Goal: Task Accomplishment & Management: Use online tool/utility

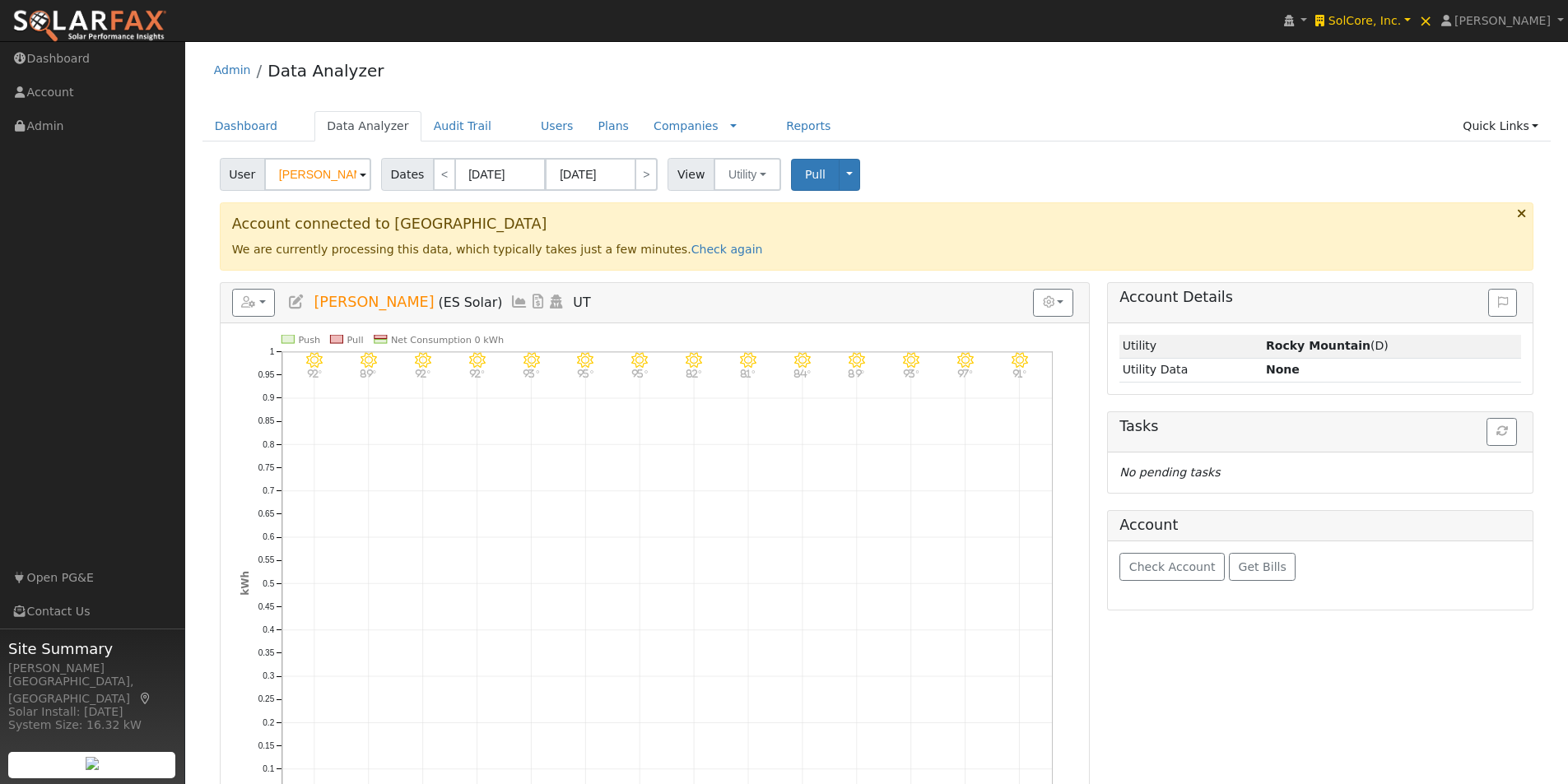
click at [326, 175] on input "[PERSON_NAME]" at bounding box center [318, 174] width 107 height 33
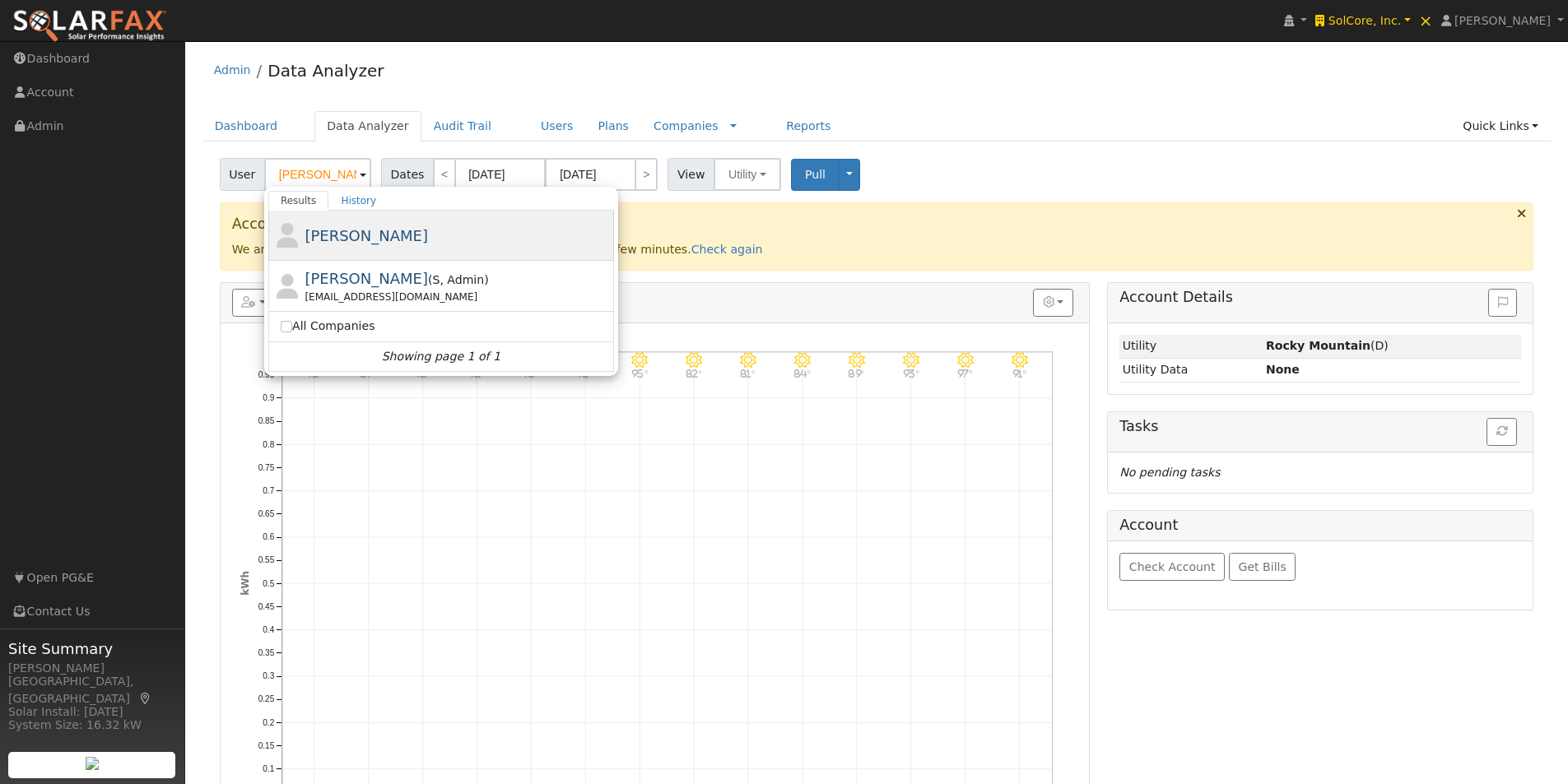
click at [351, 236] on span "[PERSON_NAME]" at bounding box center [366, 236] width 124 height 17
type input "[PERSON_NAME]"
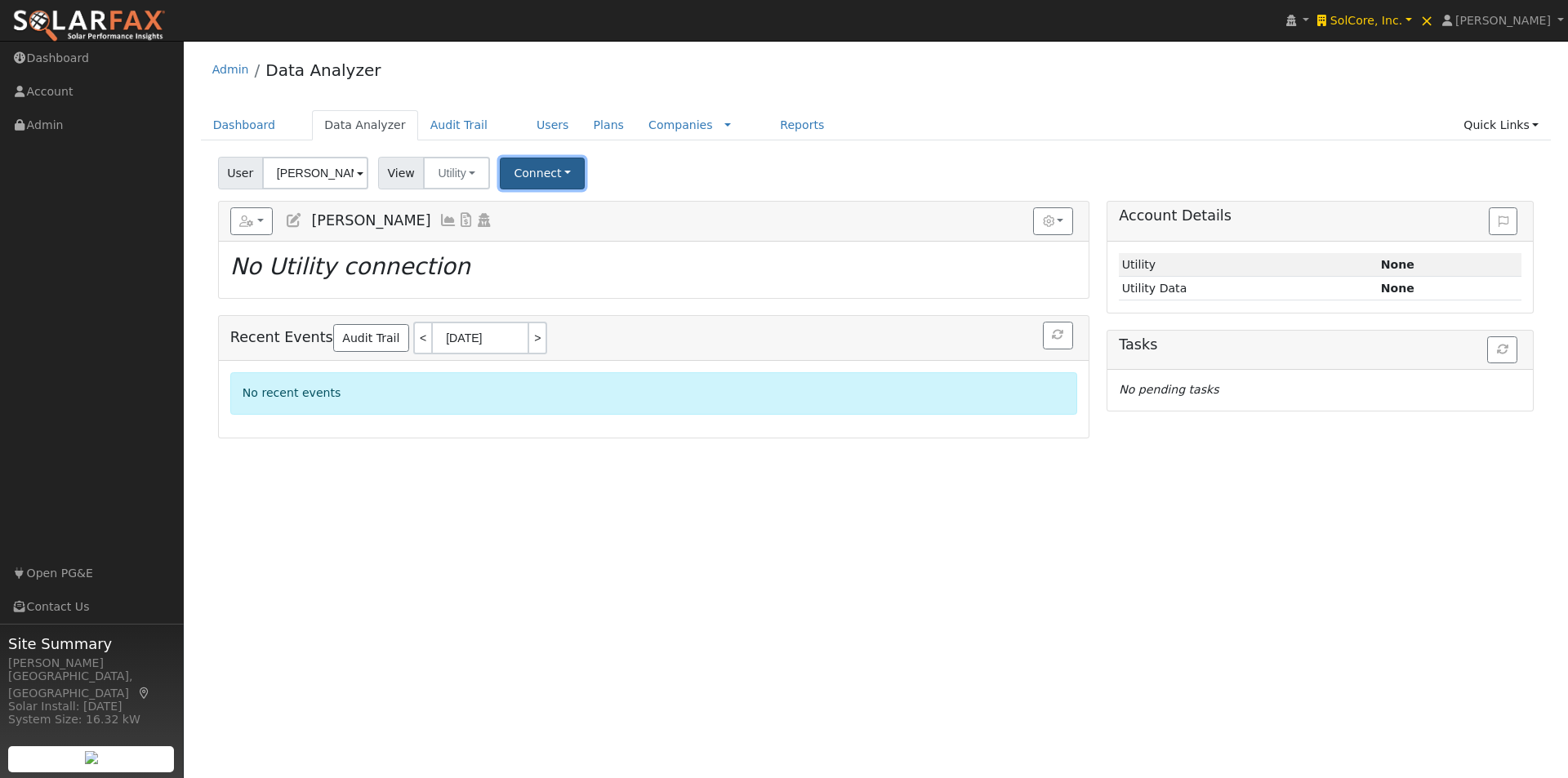
click at [548, 177] on button "Connect" at bounding box center [542, 174] width 85 height 32
click at [538, 204] on link "Select a Provider" at bounding box center [565, 209] width 127 height 23
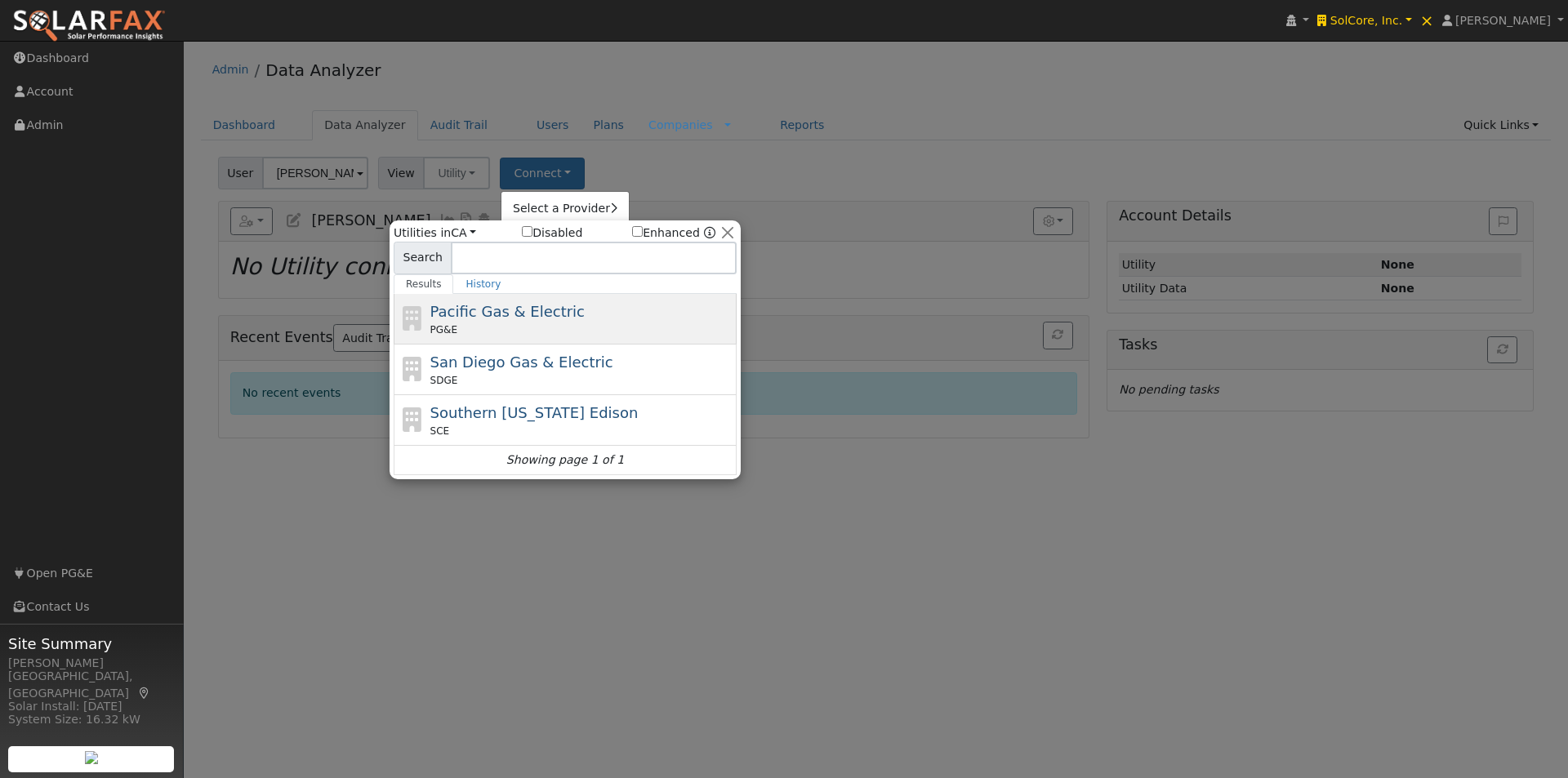
click at [475, 311] on span "Pacific Gas & Electric" at bounding box center [507, 312] width 154 height 17
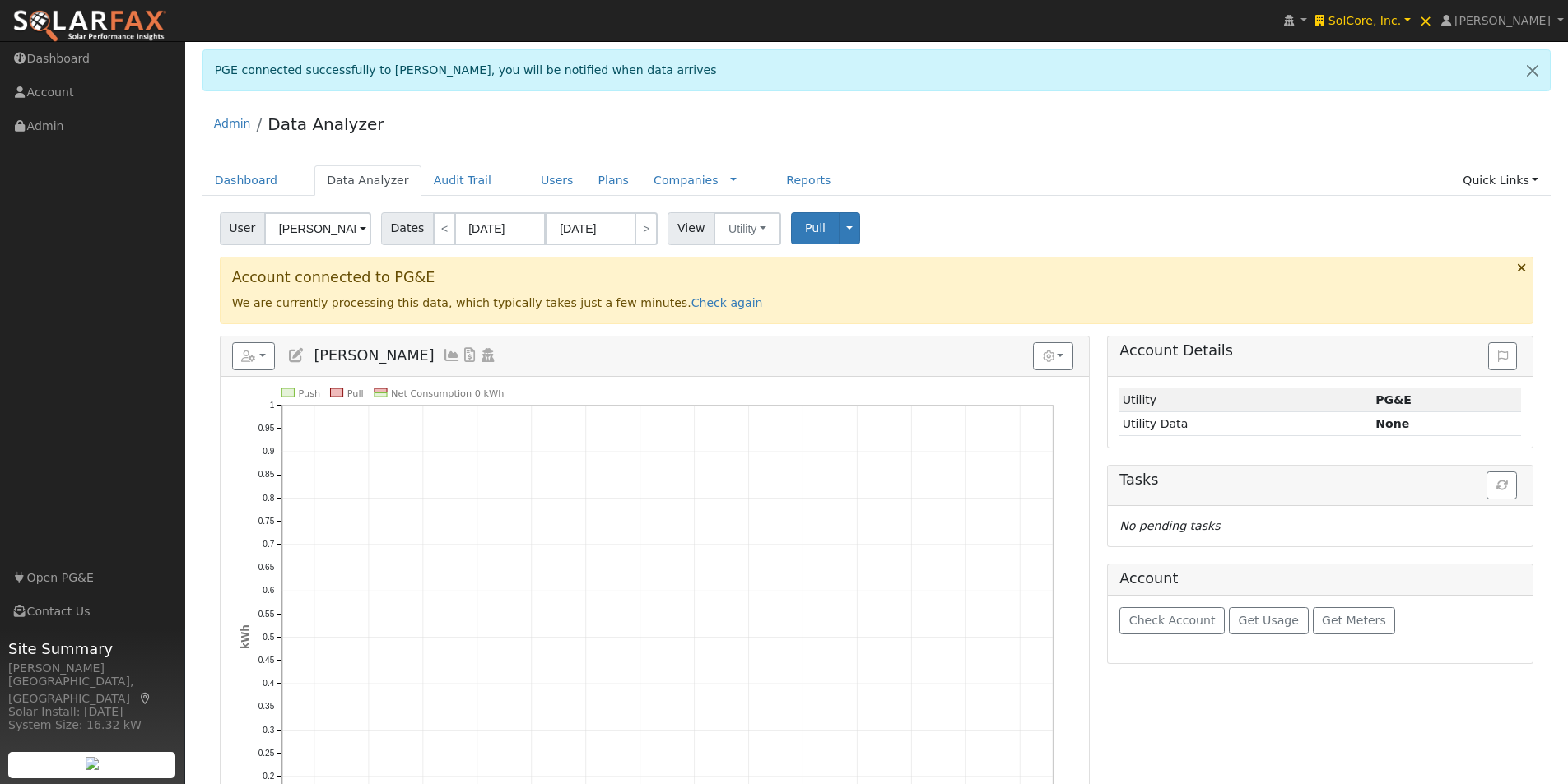
click at [442, 350] on icon at bounding box center [451, 356] width 18 height 15
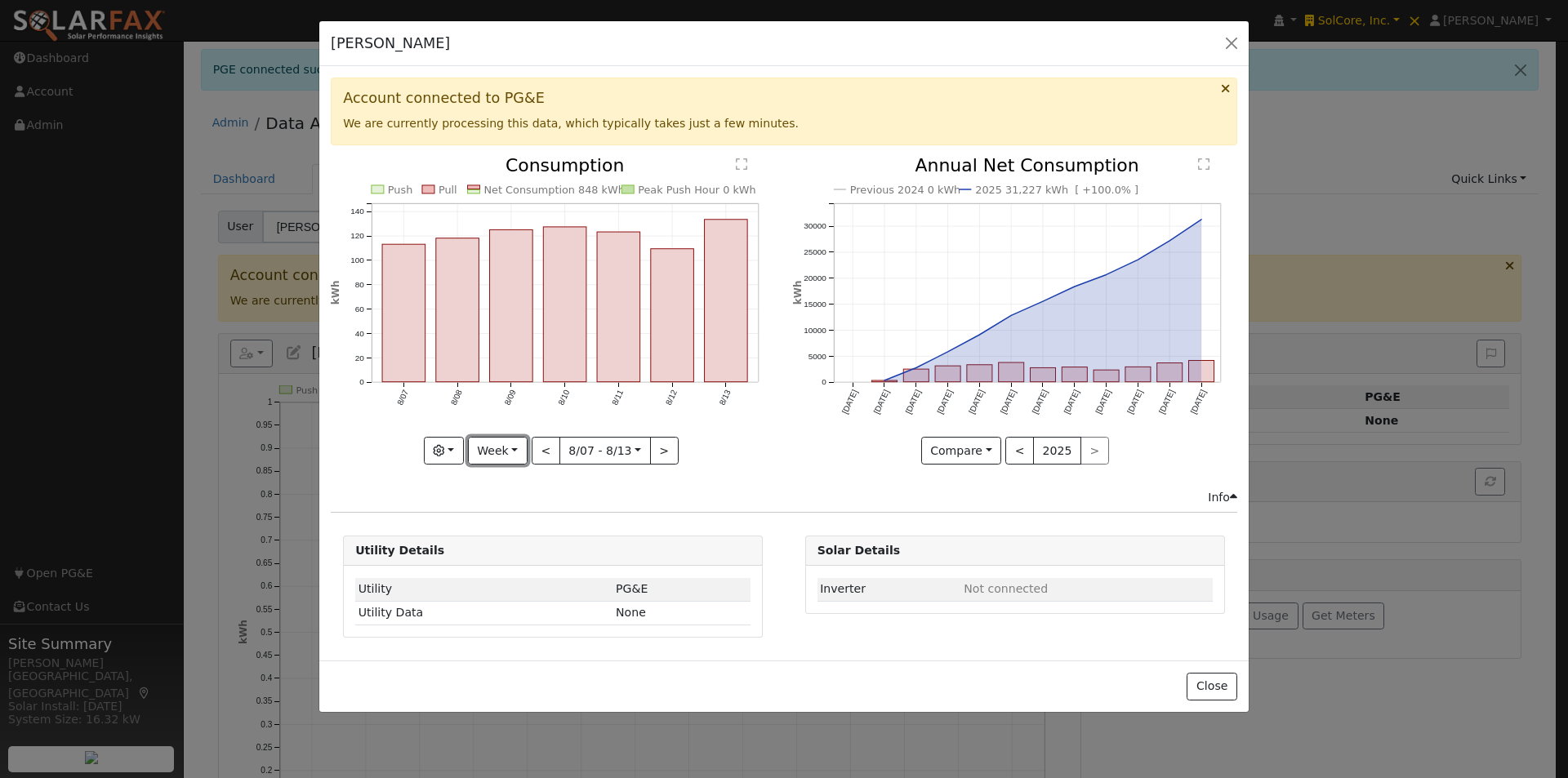
drag, startPoint x: 514, startPoint y: 451, endPoint x: 521, endPoint y: 504, distance: 53.5
click at [513, 453] on button "Week" at bounding box center [497, 450] width 59 height 27
drag, startPoint x: 499, startPoint y: 548, endPoint x: 511, endPoint y: 550, distance: 12.2
click at [504, 550] on link "Year" at bounding box center [525, 553] width 113 height 23
type input "2024-08-01"
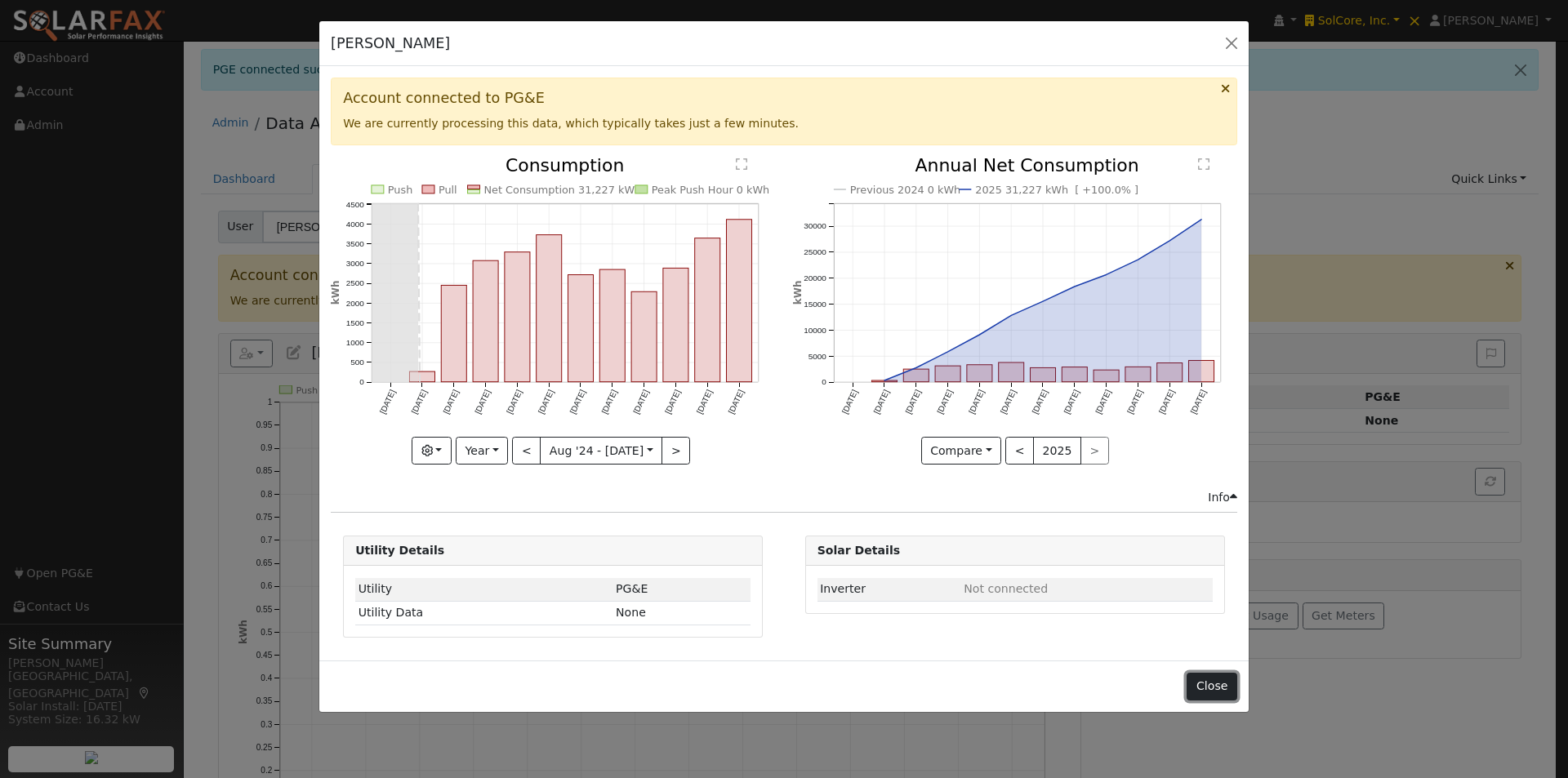
drag, startPoint x: 1209, startPoint y: 685, endPoint x: 1204, endPoint y: 635, distance: 50.2
click at [1210, 684] on button "Close" at bounding box center [1211, 686] width 50 height 27
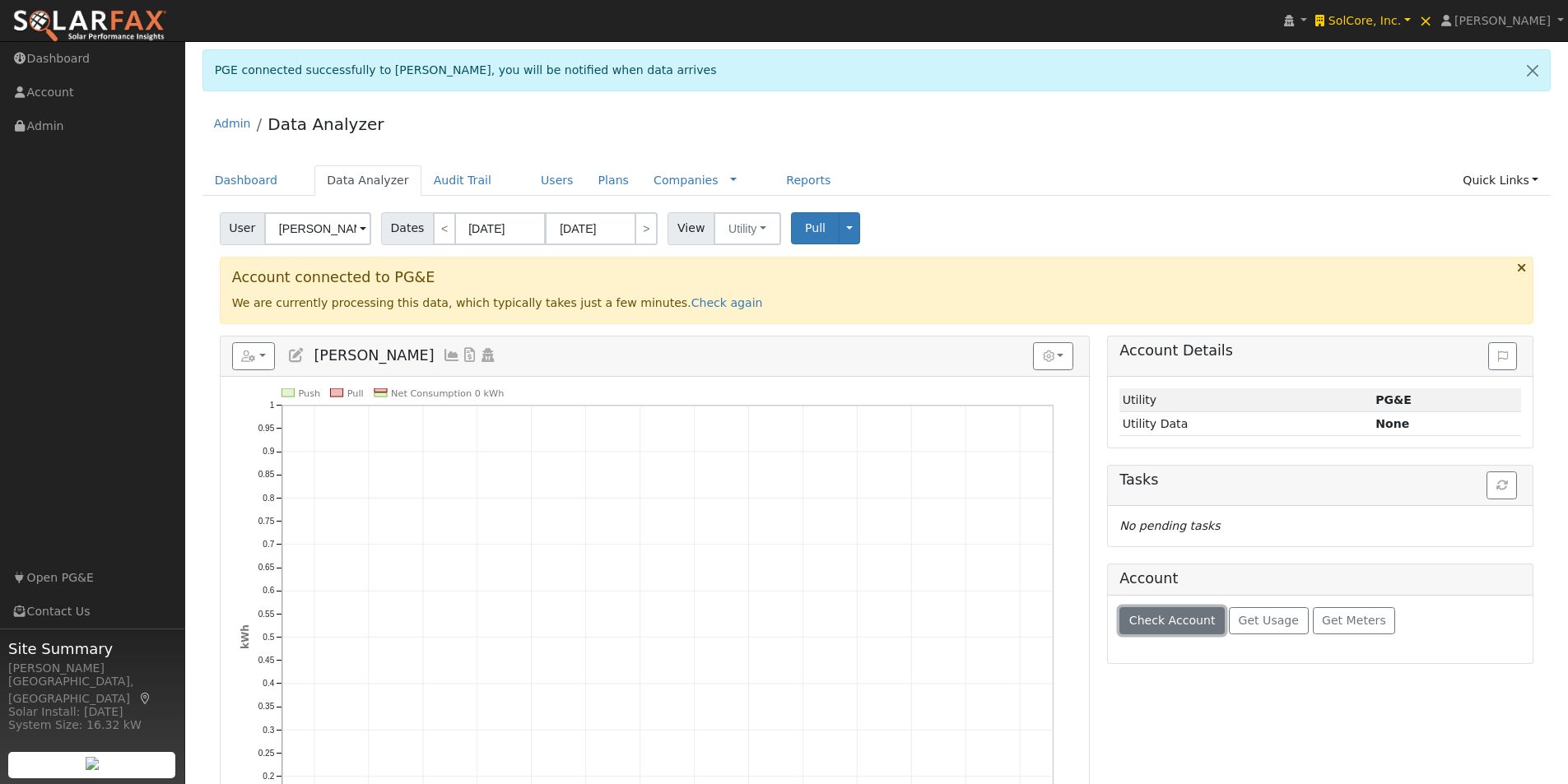
click at [1171, 619] on span "Check Account" at bounding box center [1172, 620] width 87 height 13
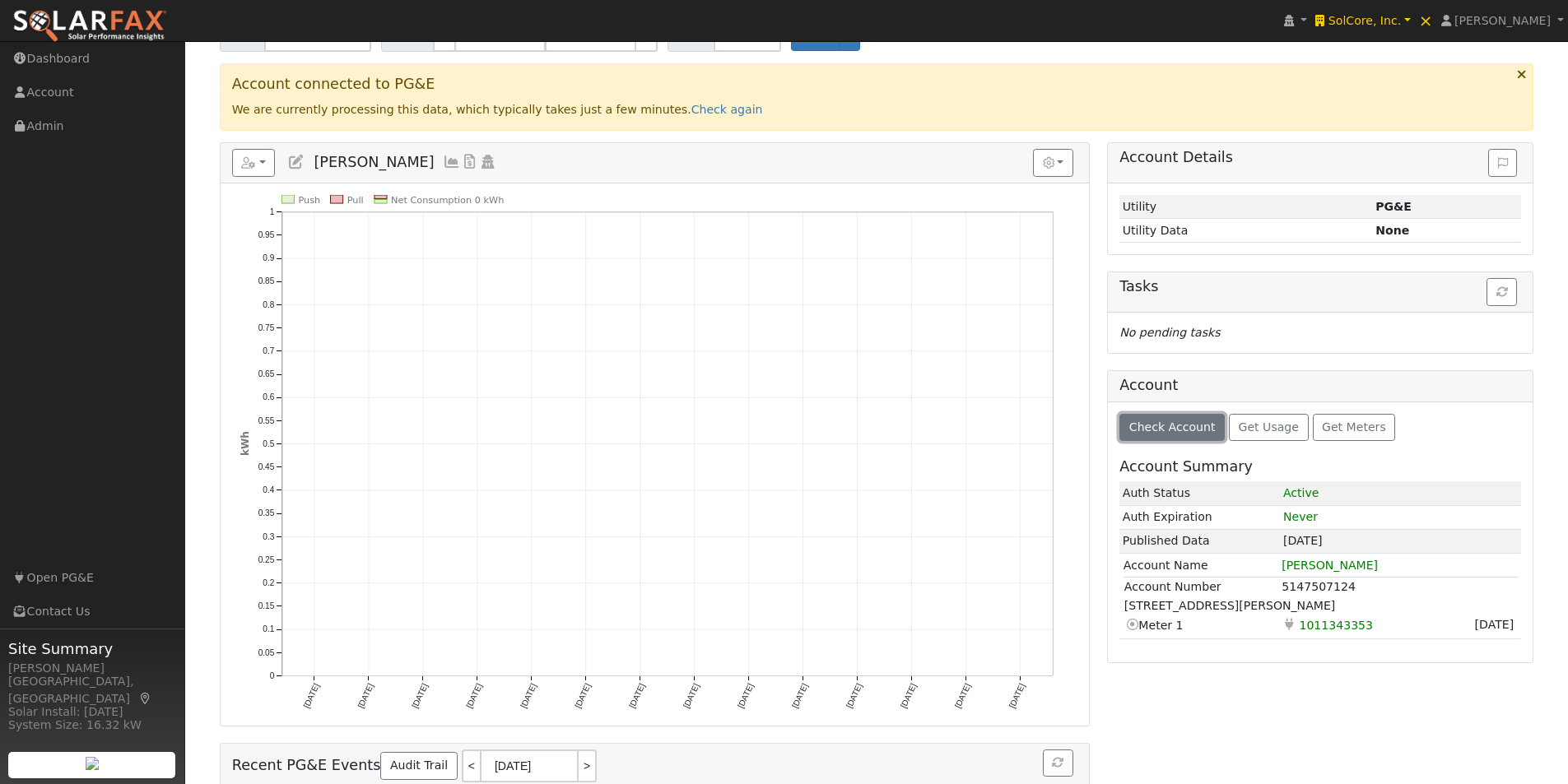
scroll to position [165, 0]
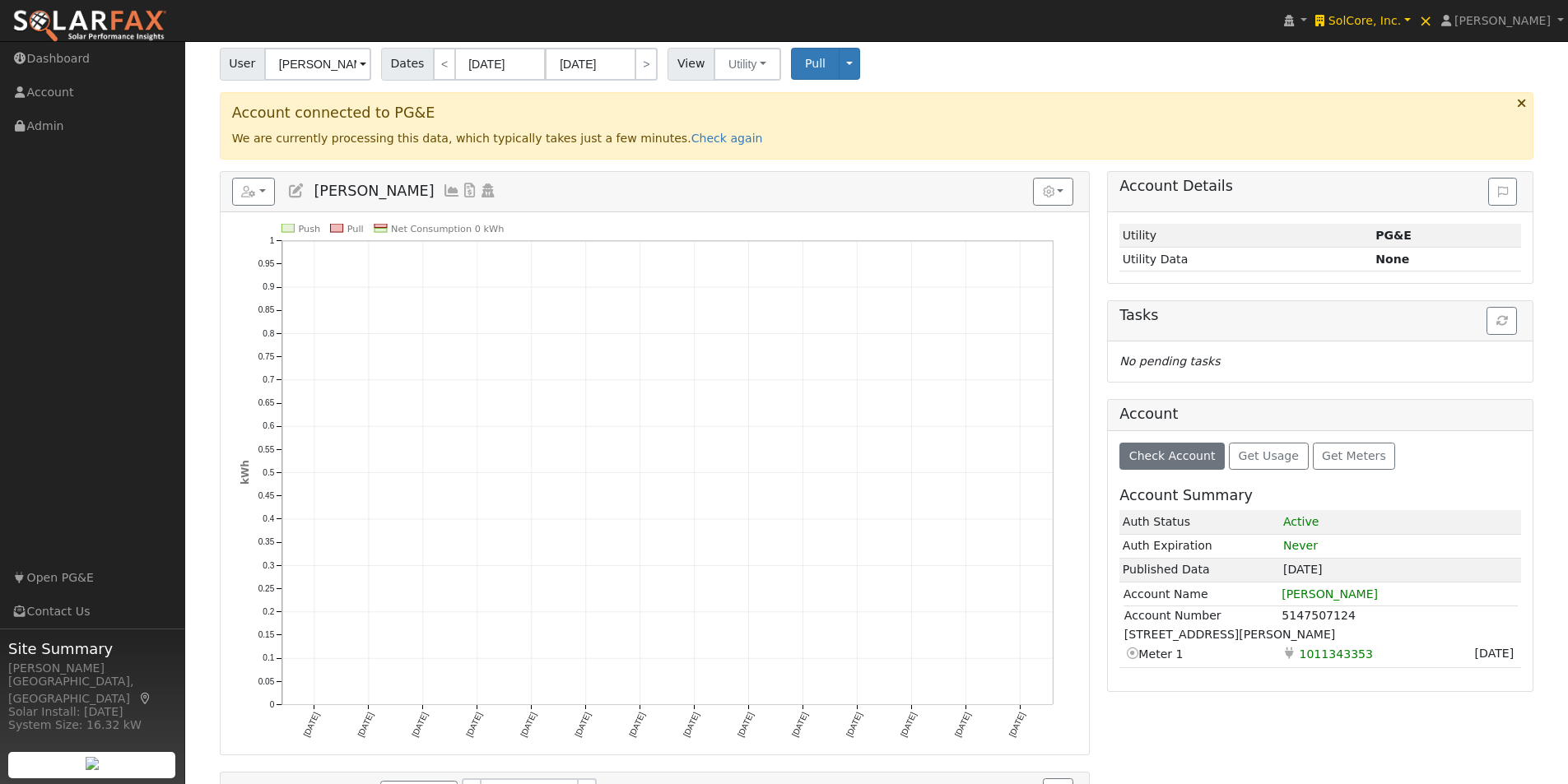
click at [442, 190] on icon at bounding box center [451, 191] width 18 height 15
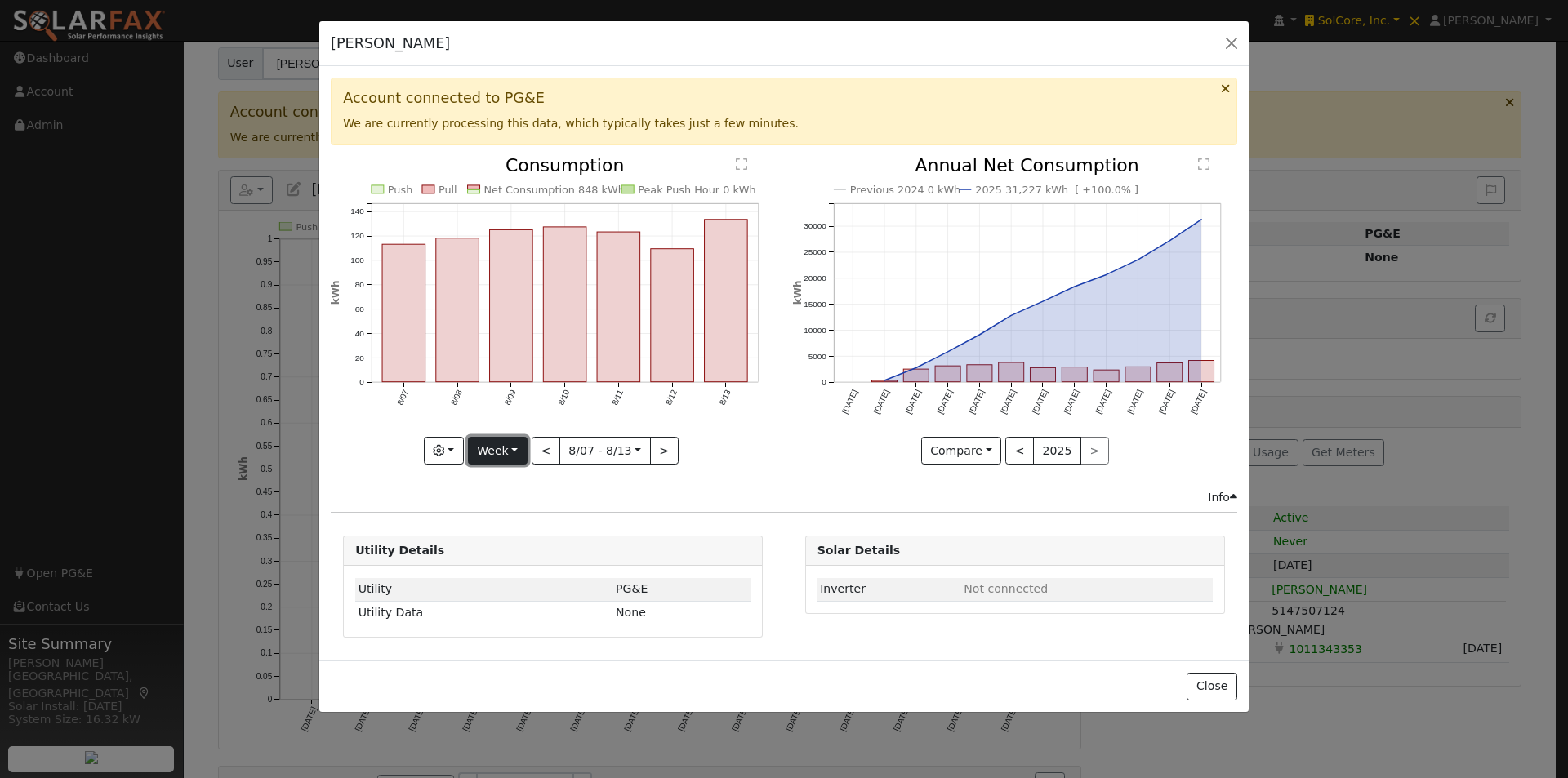
click at [504, 448] on button "Week" at bounding box center [497, 450] width 59 height 27
click at [500, 553] on link "Year" at bounding box center [525, 553] width 113 height 23
type input "2024-08-01"
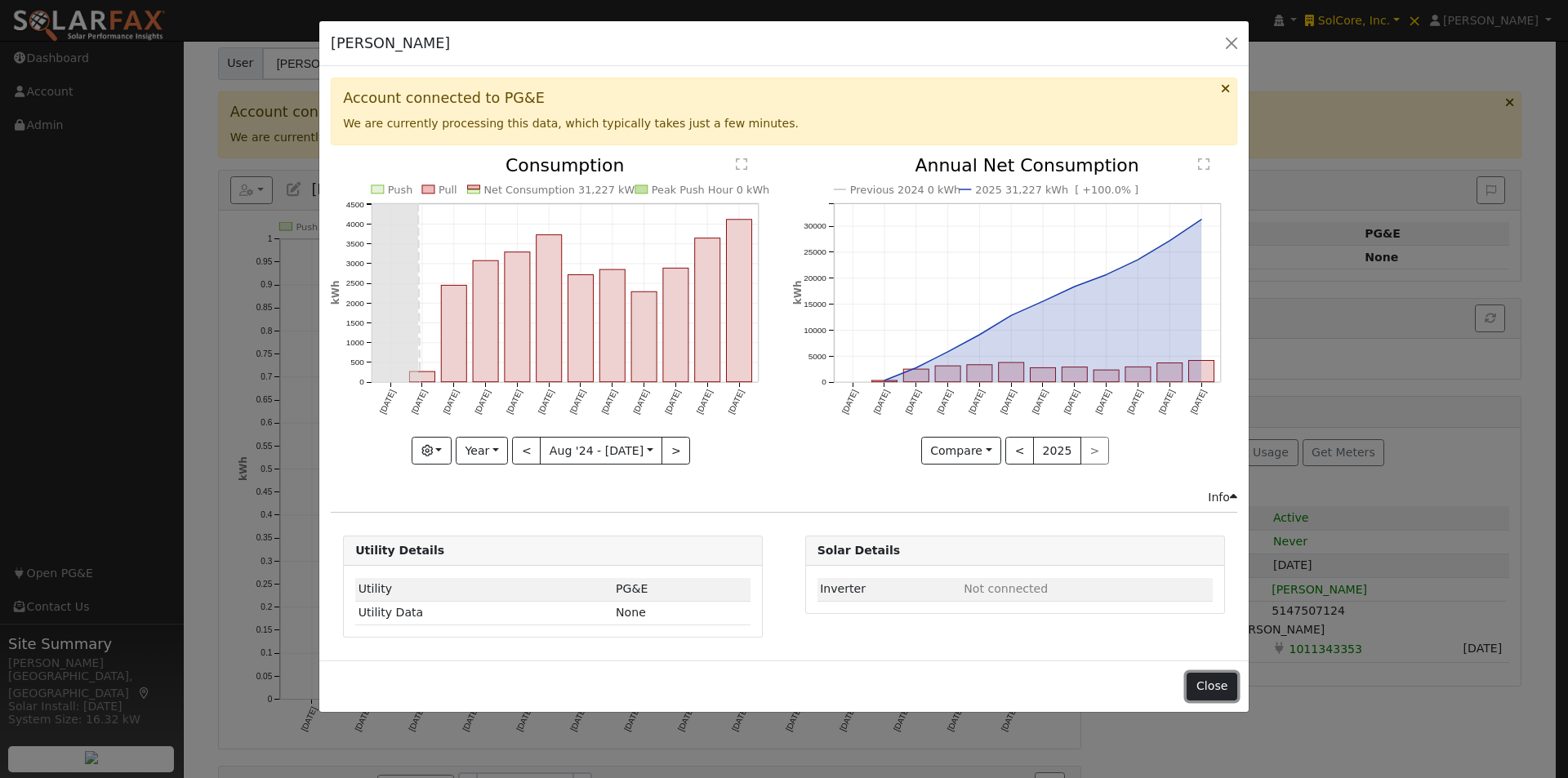
click at [1214, 680] on button "Close" at bounding box center [1211, 686] width 50 height 27
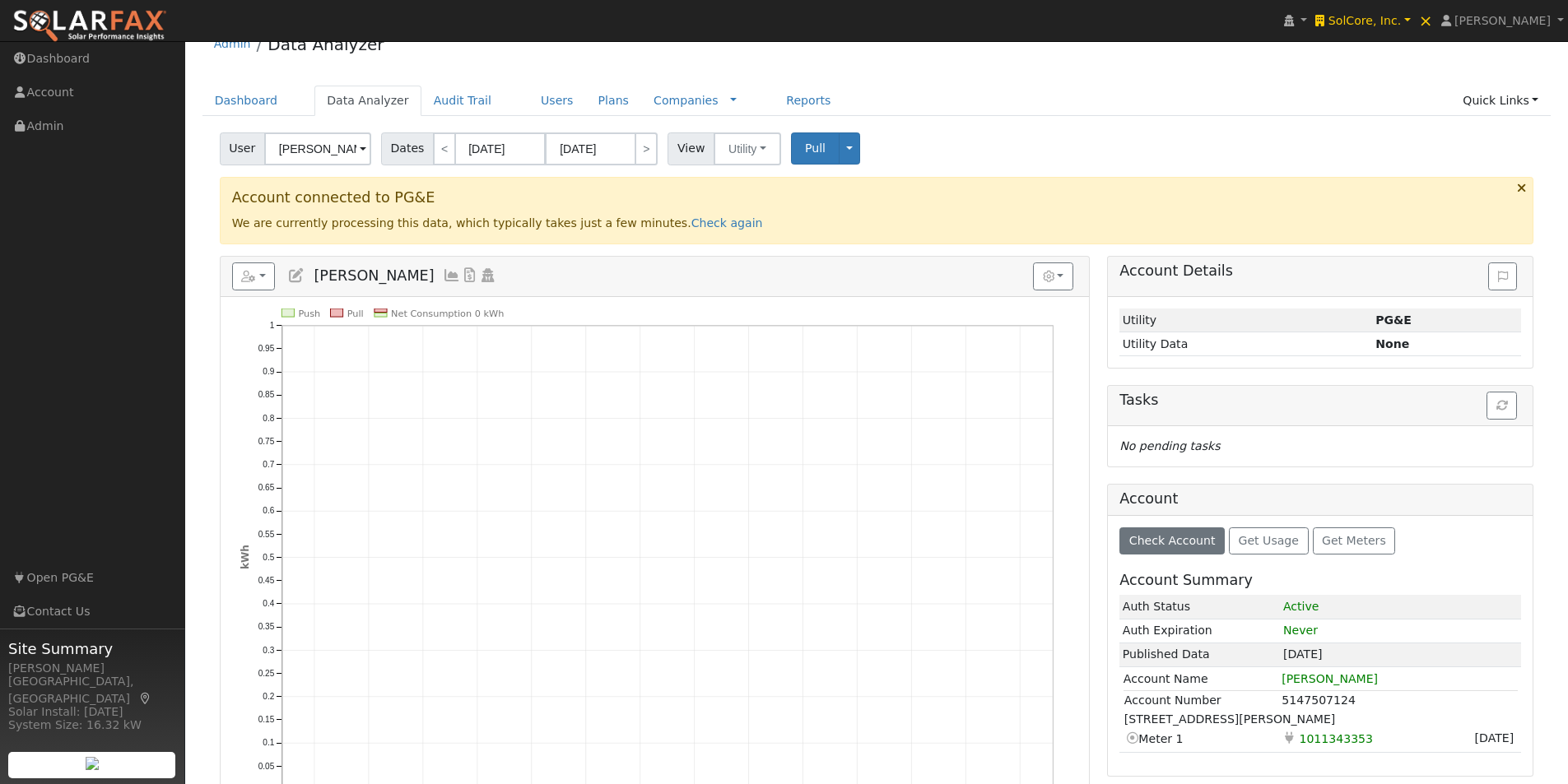
scroll to position [0, 0]
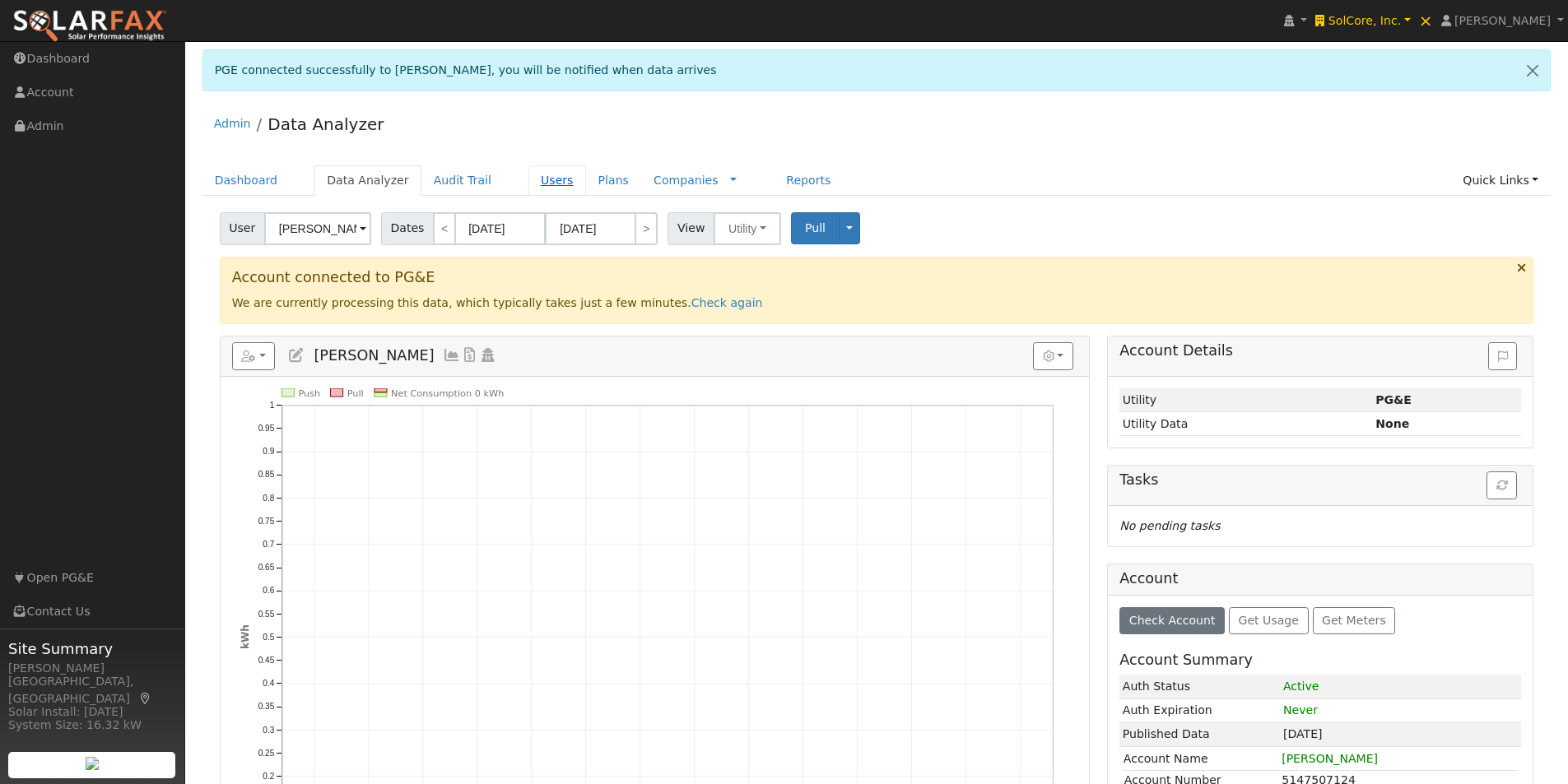
click at [532, 183] on link "Users" at bounding box center [557, 181] width 58 height 30
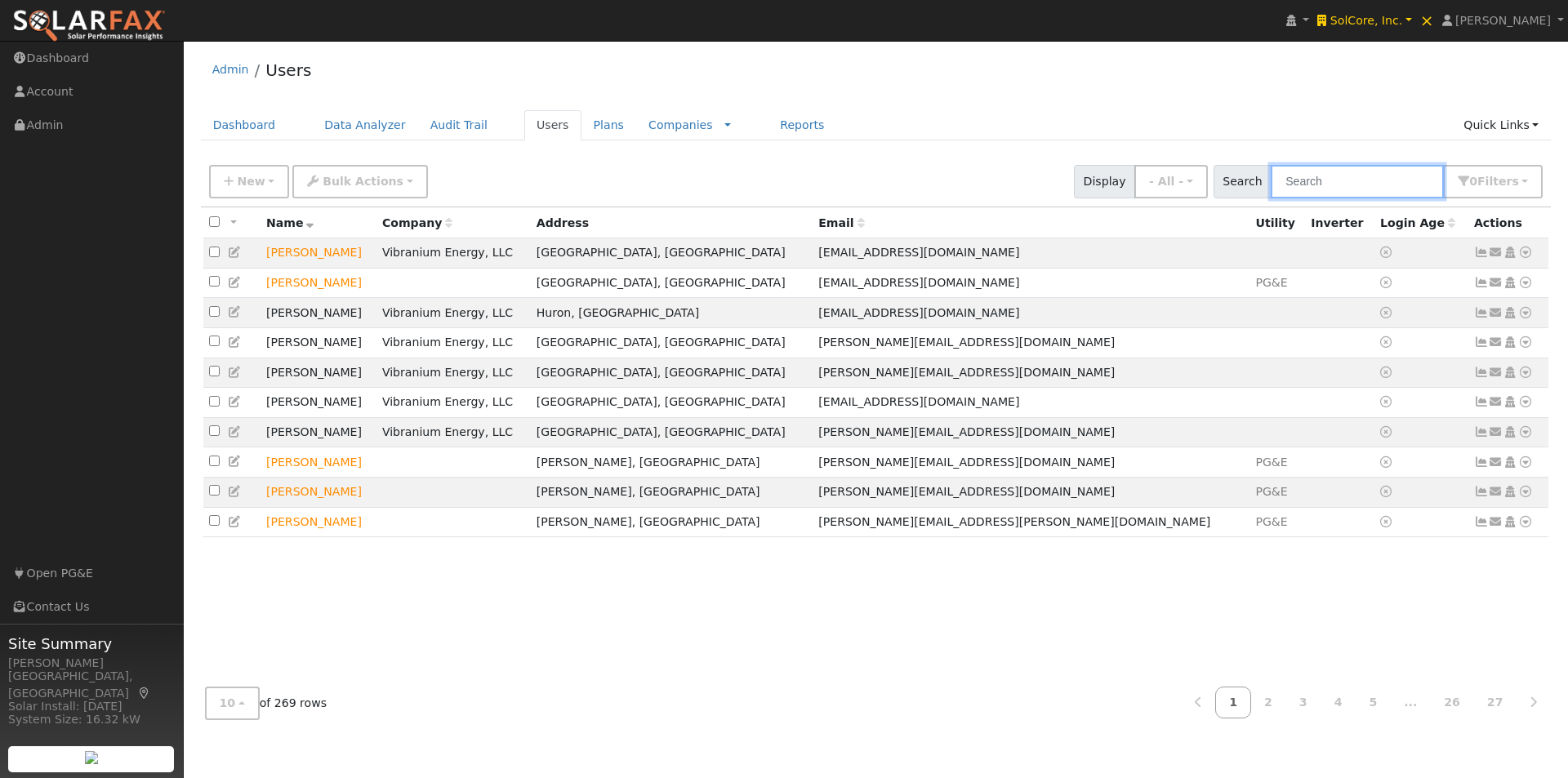
drag, startPoint x: 1410, startPoint y: 181, endPoint x: 1412, endPoint y: 191, distance: 10.2
click at [1410, 184] on input "text" at bounding box center [1357, 181] width 173 height 33
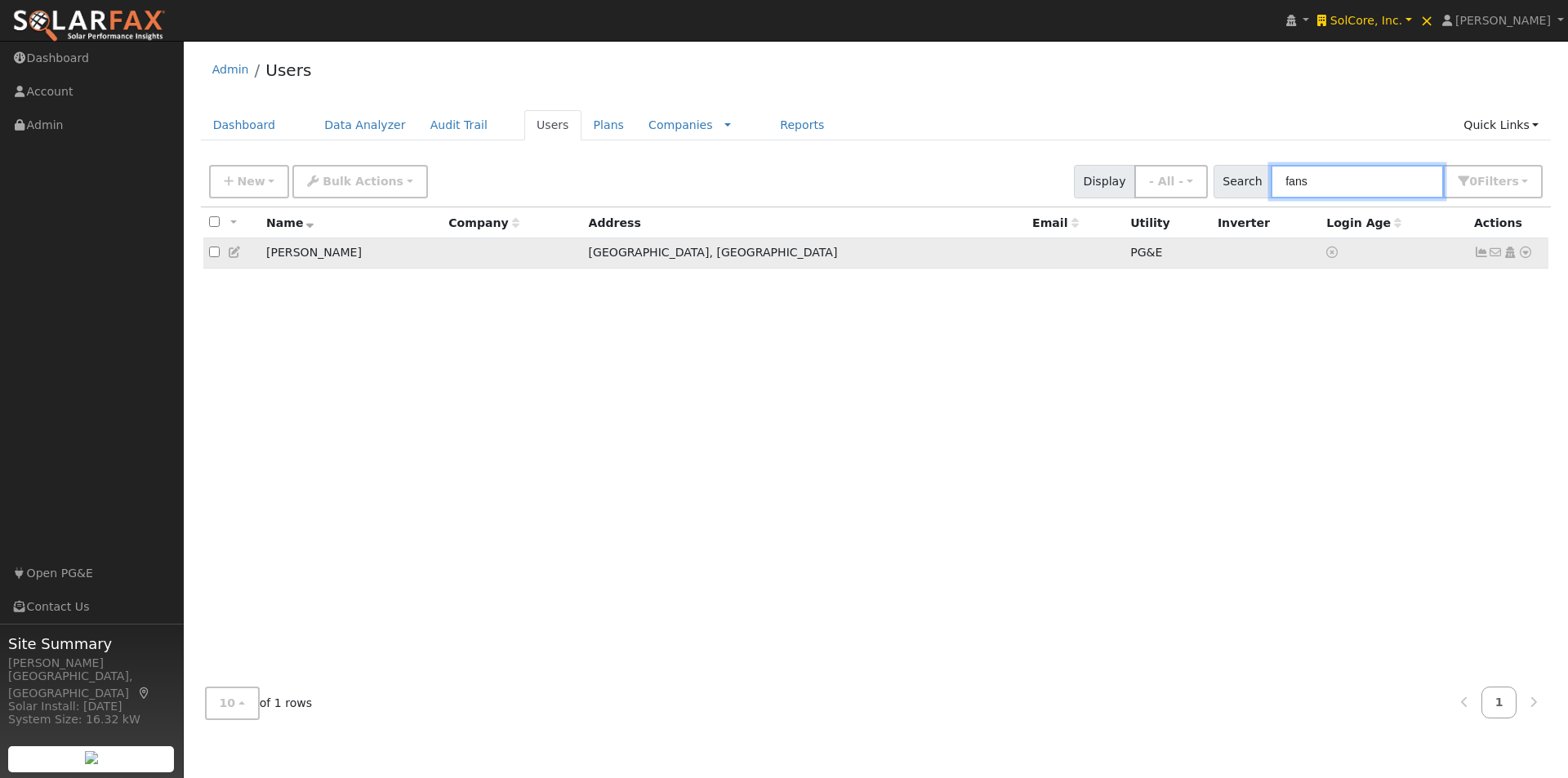
type input "fans"
click at [1479, 255] on icon at bounding box center [1481, 252] width 15 height 11
